Goal: Information Seeking & Learning: Learn about a topic

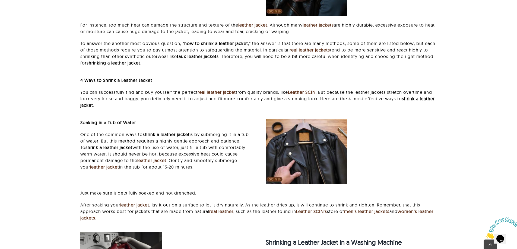
click at [218, 57] on strong "faux leather jackets" at bounding box center [198, 56] width 42 height 5
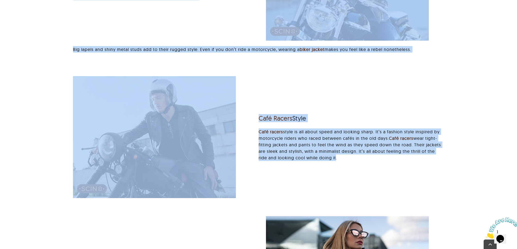
scroll to position [868, 0]
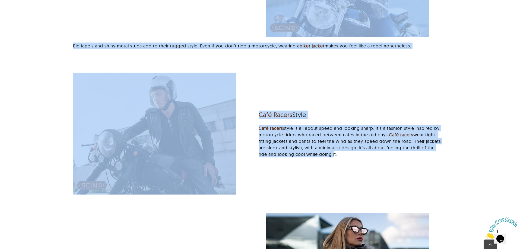
drag, startPoint x: 70, startPoint y: 65, endPoint x: 334, endPoint y: 154, distance: 278.6
copy div "Leather jackets are a classic and flexible choice for fashion. Whether you want…"
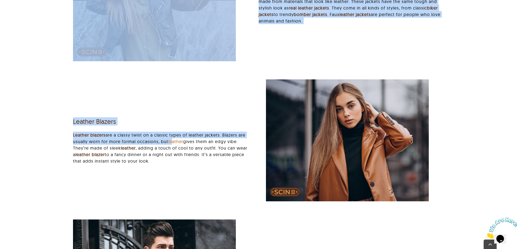
scroll to position [1303, 0]
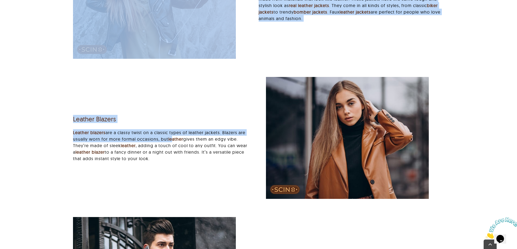
drag, startPoint x: 61, startPoint y: 84, endPoint x: 154, endPoint y: 158, distance: 118.8
copy div "Biker Jacket Biker jackets are tough and bold types of leather jackets. They’re…"
click at [159, 153] on p "Leather blazers are a classy twist on a classic types of leather jackets. Blaze…" at bounding box center [162, 145] width 178 height 33
